Goal: Information Seeking & Learning: Learn about a topic

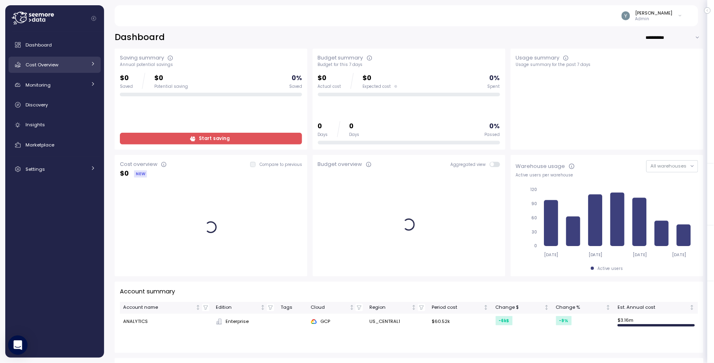
click at [90, 61] on div at bounding box center [92, 65] width 5 height 8
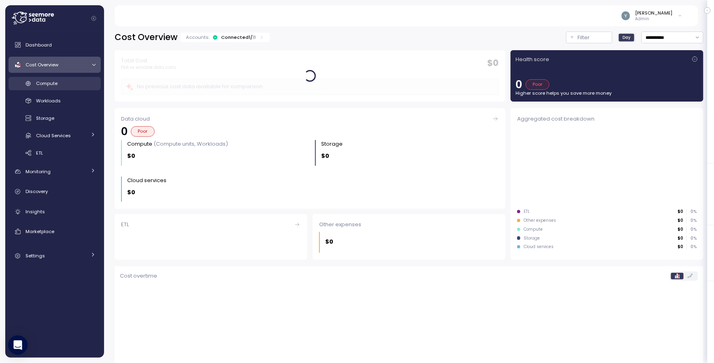
click at [60, 81] on div "Compute" at bounding box center [66, 83] width 60 height 8
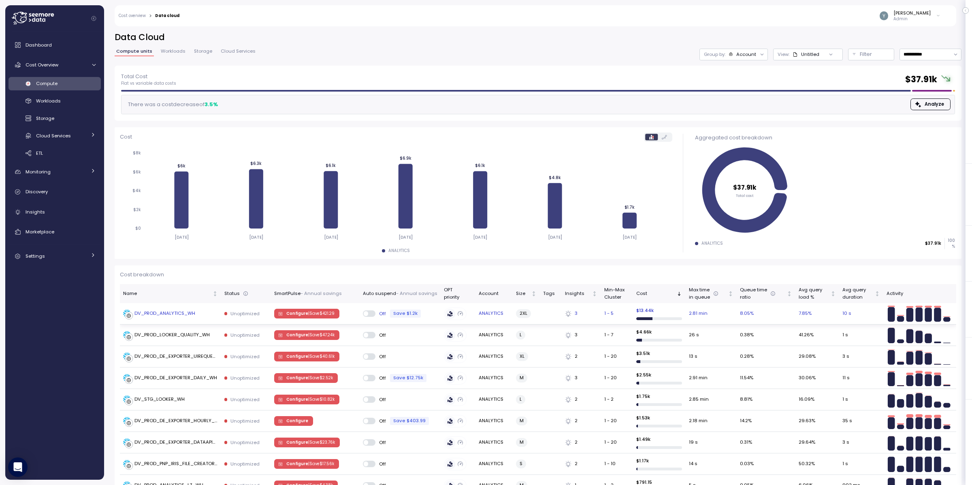
click at [184, 315] on div "DV_PROD_ANALYTICS_WH" at bounding box center [164, 313] width 61 height 7
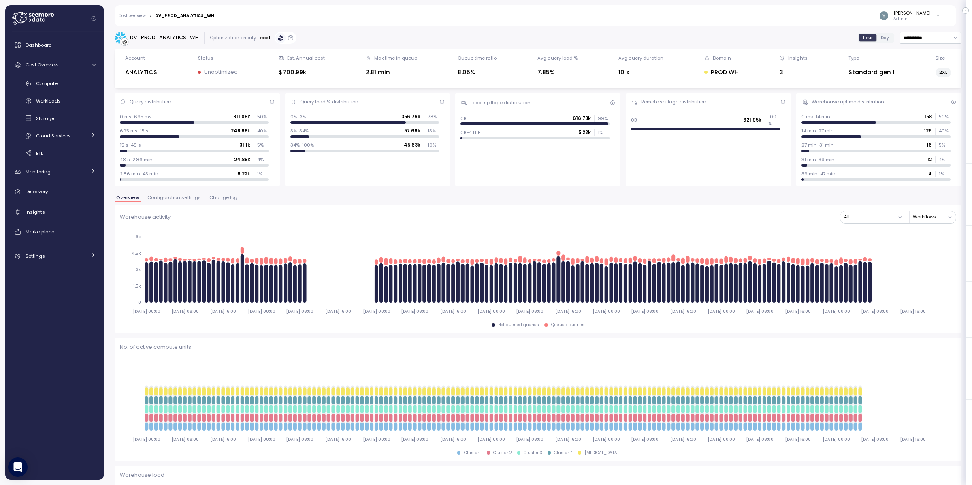
click at [140, 15] on link "Cost overview" at bounding box center [132, 16] width 27 height 4
